Goal: Transaction & Acquisition: Purchase product/service

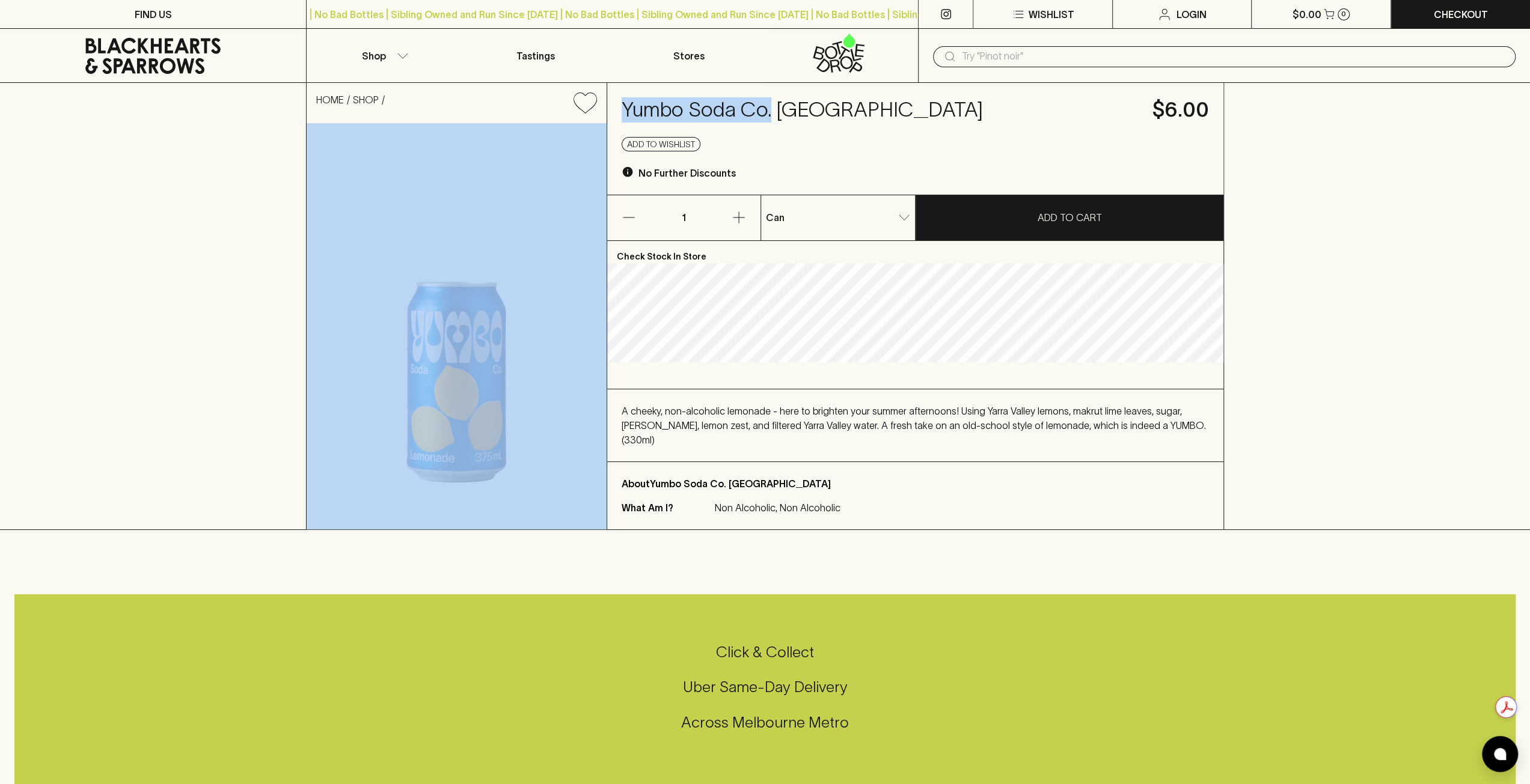
drag, startPoint x: 635, startPoint y: 115, endPoint x: 598, endPoint y: 118, distance: 37.1
click at [598, 118] on div "HOME SHOP Yumbo Soda Co. Lemonade $6.00 Add to wishlist No Further Discounts 1 …" at bounding box center [765, 306] width 918 height 446
click at [989, 58] on input "text" at bounding box center [1234, 57] width 544 height 19
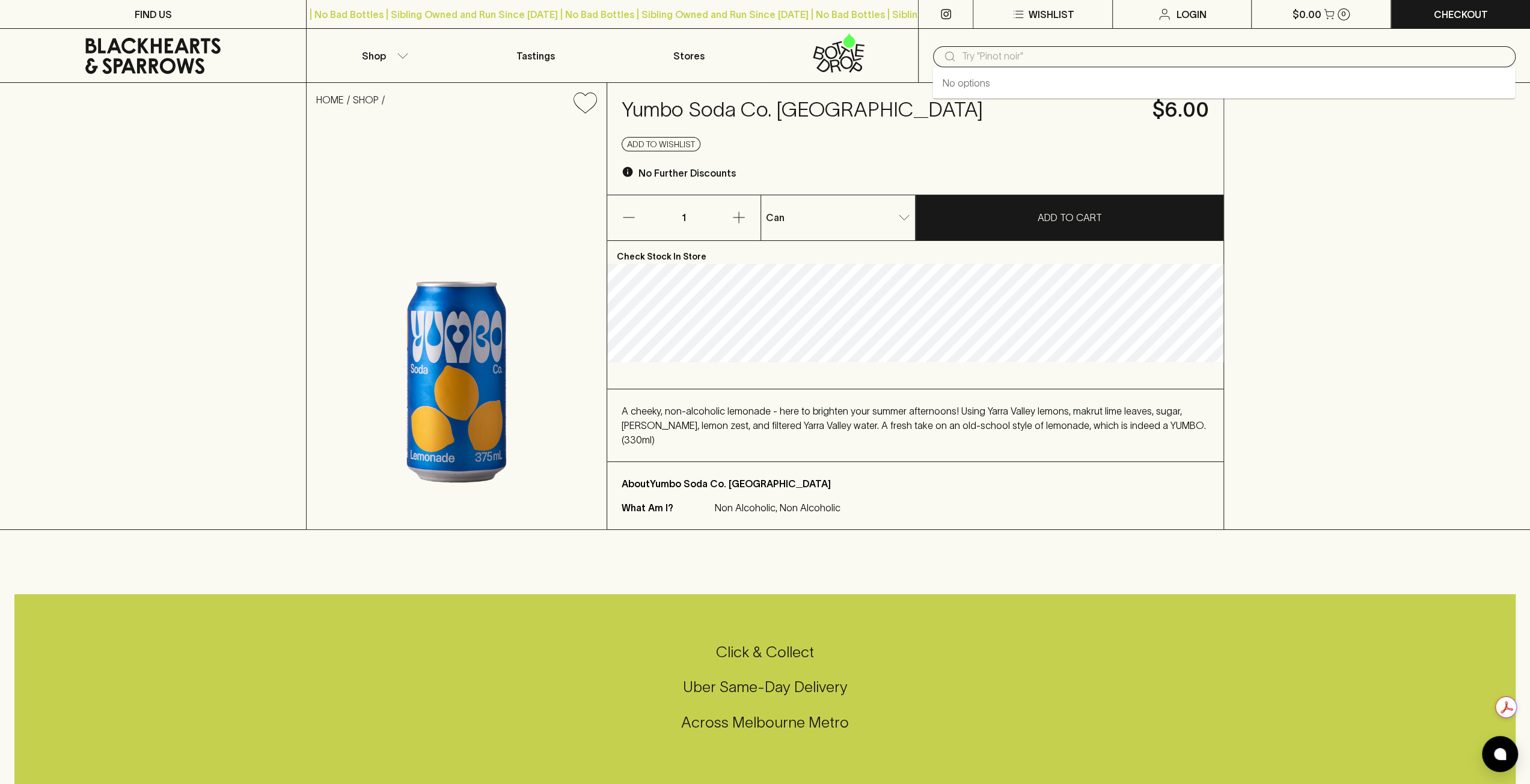
paste input "20700.png Yumbo Soda Co."
drag, startPoint x: 1008, startPoint y: 53, endPoint x: 865, endPoint y: 61, distance: 143.2
click at [865, 61] on div "Shop Tastings Stores ​ 20700.png Yumbo Soda Co." at bounding box center [765, 56] width 1530 height 54
type input "Yumbo Soda Co."
